Goal: Transaction & Acquisition: Subscribe to service/newsletter

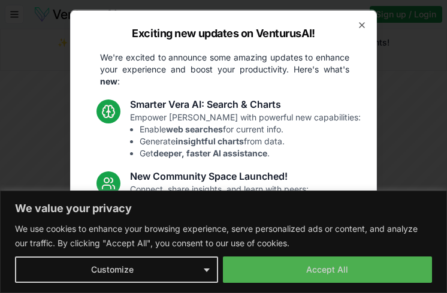
click at [318, 262] on p "Enjoy a more streamlined, connected experience: Standardized analysis introduct…" at bounding box center [226, 279] width 193 height 48
drag, startPoint x: 321, startPoint y: 270, endPoint x: 320, endPoint y: 257, distance: 13.2
click at [322, 270] on li "Standardized analysis introductions ." at bounding box center [232, 272] width 184 height 12
click at [323, 266] on p "Enjoy a more streamlined, connected experience: Standardized analysis introduct…" at bounding box center [226, 279] width 193 height 48
click at [357, 24] on icon "button" at bounding box center [362, 25] width 10 height 10
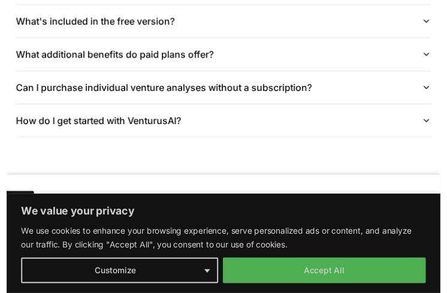
scroll to position [3217, 0]
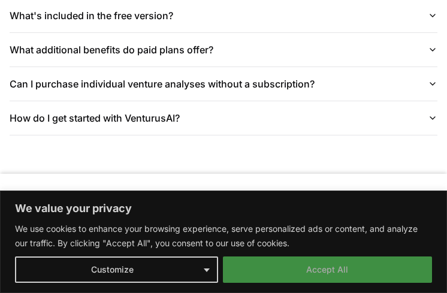
click at [372, 281] on button "Accept All" at bounding box center [328, 269] width 210 height 26
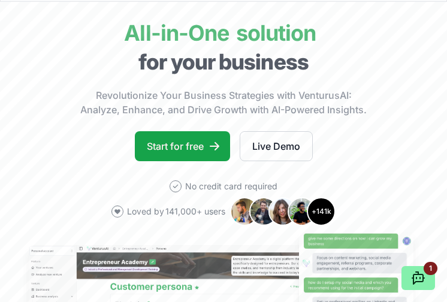
scroll to position [0, 0]
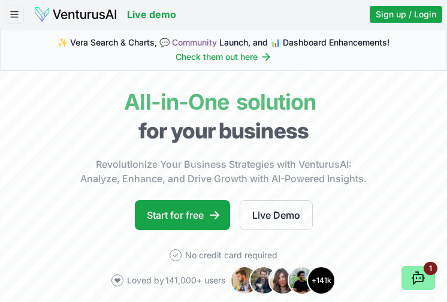
click at [13, 14] on line "button" at bounding box center [14, 14] width 7 height 0
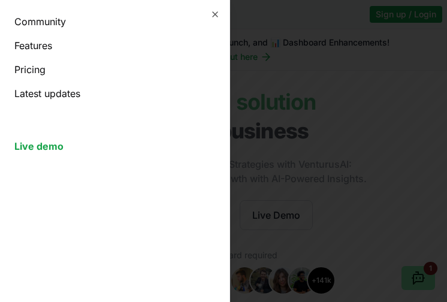
click at [32, 69] on link "Pricing" at bounding box center [114, 69] width 201 height 14
